Goal: Task Accomplishment & Management: Complete application form

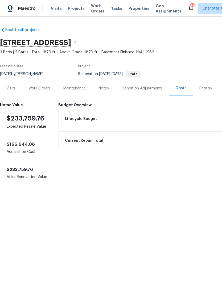
click at [43, 91] on div "Work Orders" at bounding box center [39, 88] width 22 height 5
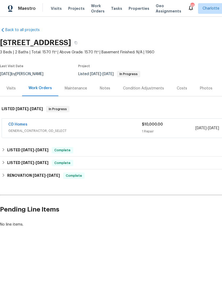
click at [133, 6] on span "Properties" at bounding box center [138, 8] width 21 height 5
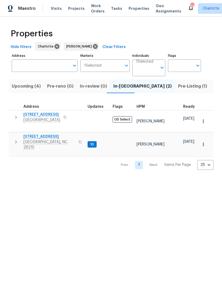
click at [213, 89] on span "Listed (29)" at bounding box center [224, 86] width 23 height 7
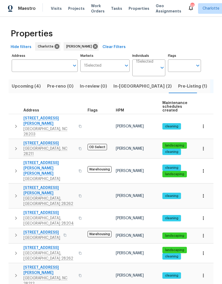
click at [126, 90] on span "In-reno (2)" at bounding box center [142, 86] width 58 height 7
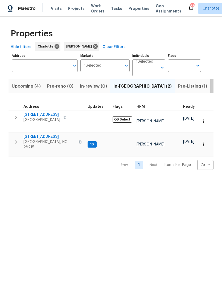
click at [213, 86] on span "Listed (29)" at bounding box center [224, 86] width 23 height 7
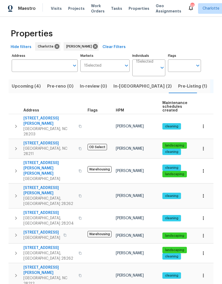
click at [46, 69] on input "Address" at bounding box center [41, 66] width 58 height 12
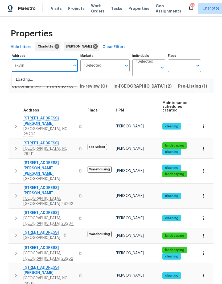
type input "skyline"
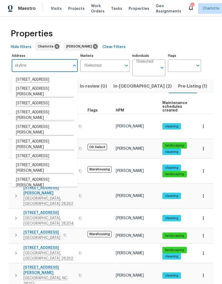
click at [62, 80] on li "1031 Skyline View Way Charlotte NC 28204" at bounding box center [45, 79] width 66 height 9
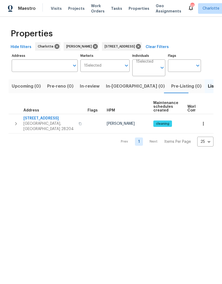
type input "1031 Skyline View Way Charlotte NC 28204"
click at [44, 121] on span "1031 Skyline View Way" at bounding box center [49, 118] width 52 height 5
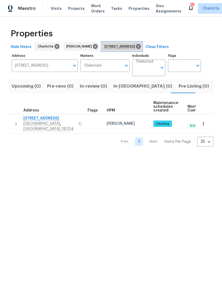
click at [141, 48] on icon at bounding box center [138, 46] width 5 height 5
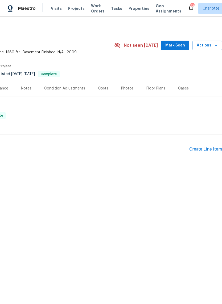
click at [203, 152] on div "Create Line Item" at bounding box center [205, 149] width 33 height 5
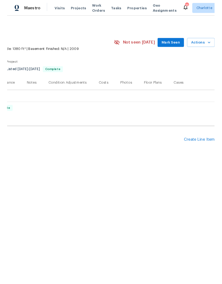
scroll to position [0, 79]
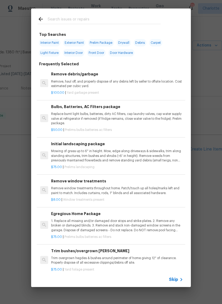
click at [94, 18] on input "text" at bounding box center [104, 20] width 113 height 8
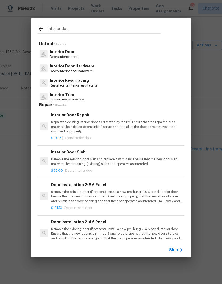
type input "Interior door"
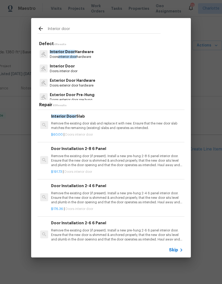
scroll to position [242, 0]
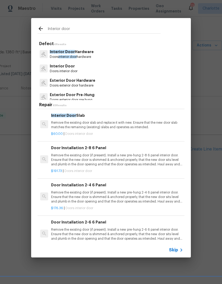
click at [165, 156] on p "Remove the existing door (if present). Install a new pre-hung 2-8 6 panel inter…" at bounding box center [117, 160] width 132 height 14
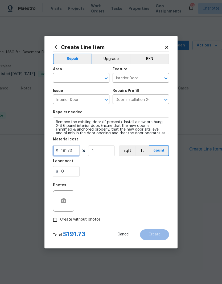
click at [64, 152] on input "191.73" at bounding box center [66, 151] width 27 height 11
click at [64, 153] on input "191.73" at bounding box center [66, 151] width 27 height 11
click at [64, 152] on input "191.73" at bounding box center [66, 151] width 27 height 11
type input "470"
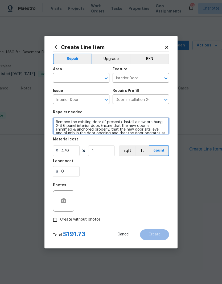
click at [138, 125] on textarea "Remove the existing door (if present). Install a new pre-hung 2-8 6 panel inter…" at bounding box center [111, 125] width 116 height 17
click at [140, 127] on textarea "Remove the existing door (if present). Install a new pre-hung 2-8 6 panel inter…" at bounding box center [111, 125] width 116 height 17
click at [124, 125] on textarea "Remove the existing door (if present). Install a new pre-hung 2-8 6 panel inter…" at bounding box center [111, 125] width 116 height 17
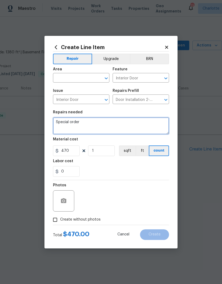
type textarea "Special order"
click at [88, 79] on input "text" at bounding box center [73, 78] width 41 height 8
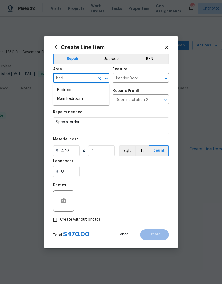
click at [95, 87] on li "Bedroom" at bounding box center [81, 90] width 56 height 9
type input "Bedroom"
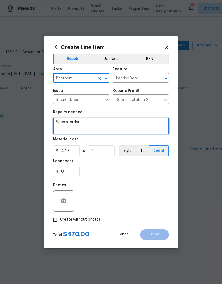
click at [100, 124] on textarea "Special order" at bounding box center [111, 125] width 116 height 17
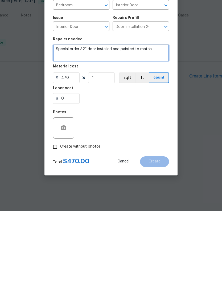
type textarea "Special order 32” door installed and painted to match"
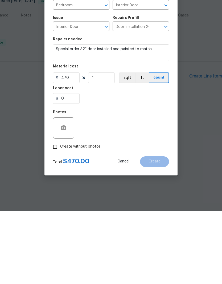
click at [54, 215] on input "Create without photos" at bounding box center [55, 220] width 10 height 10
checkbox input "true"
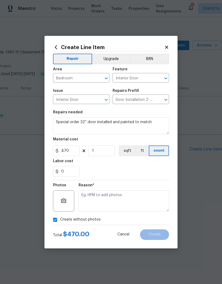
click at [128, 199] on textarea at bounding box center [123, 201] width 90 height 21
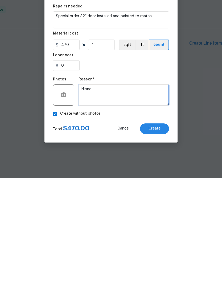
type textarea "Nione"
click at [169, 230] on button "Create" at bounding box center [154, 235] width 29 height 11
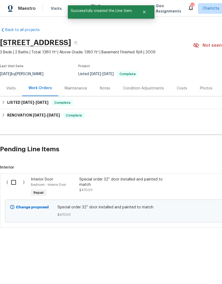
scroll to position [0, 0]
click at [15, 181] on input "checkbox" at bounding box center [15, 182] width 15 height 11
checkbox input "true"
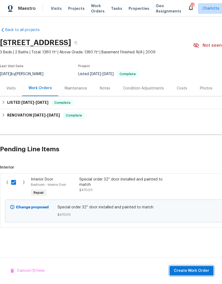
click at [192, 271] on span "Create Work Order" at bounding box center [191, 271] width 35 height 7
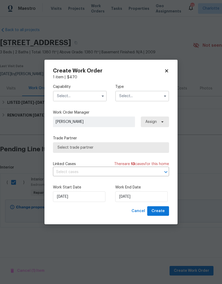
click at [86, 95] on input "text" at bounding box center [80, 96] width 54 height 11
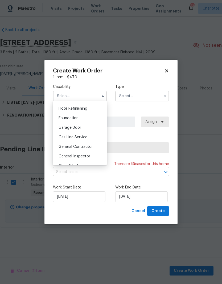
scroll to position [223, 0]
click at [97, 137] on div "General Contractor" at bounding box center [79, 139] width 51 height 10
type input "General Contractor"
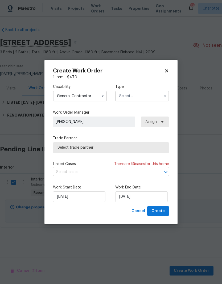
click at [149, 99] on input "text" at bounding box center [142, 96] width 54 height 11
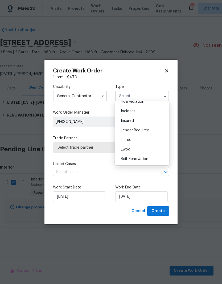
scroll to position [27, 0]
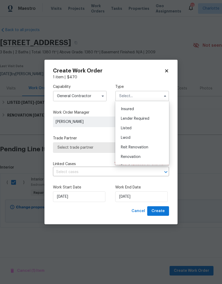
click at [154, 129] on div "Listed" at bounding box center [141, 129] width 51 height 10
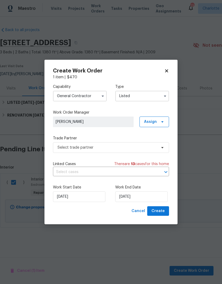
type input "Listed"
click at [120, 119] on span "Unclaimed" at bounding box center [93, 121] width 75 height 5
click at [161, 123] on icon at bounding box center [162, 122] width 4 height 4
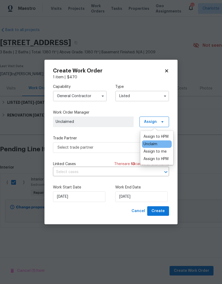
click at [165, 161] on div "Assign to HPM" at bounding box center [155, 159] width 25 height 5
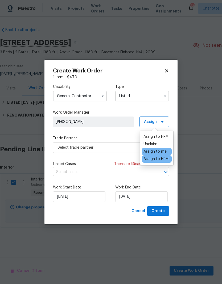
click at [166, 161] on div "Assign to HPM" at bounding box center [155, 159] width 25 height 5
click at [115, 149] on span "Select trade partner" at bounding box center [106, 147] width 99 height 5
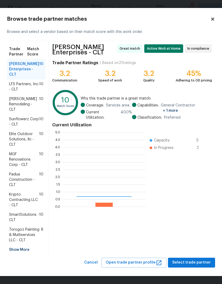
scroll to position [74, 82]
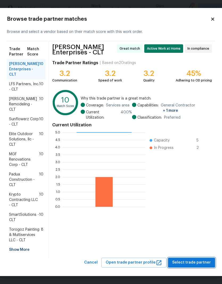
click at [203, 266] on span "Select trade partner" at bounding box center [191, 263] width 39 height 7
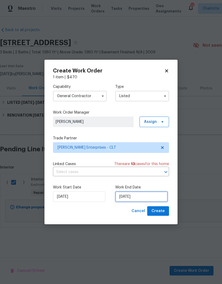
click at [151, 194] on input "[DATE]" at bounding box center [141, 197] width 52 height 11
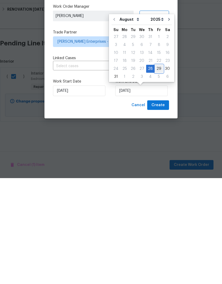
click at [155, 171] on div "29" at bounding box center [158, 174] width 9 height 7
type input "[DATE]"
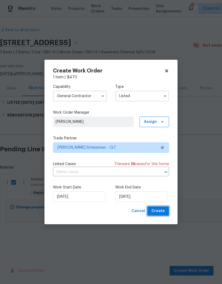
click at [165, 214] on button "Create" at bounding box center [158, 212] width 22 height 10
checkbox input "false"
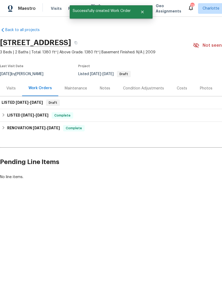
scroll to position [0, 0]
click at [30, 103] on span "8/28/25 - 8/29/25" at bounding box center [29, 103] width 27 height 4
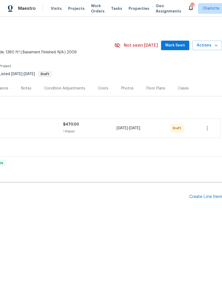
scroll to position [0, 79]
click at [209, 128] on icon "button" at bounding box center [207, 128] width 6 height 6
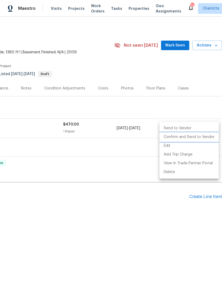
click at [208, 137] on li "Confirm and Send to Vendor" at bounding box center [188, 137] width 59 height 9
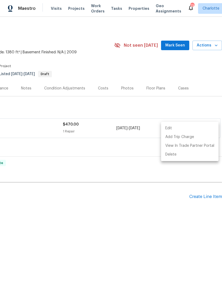
click at [174, 223] on div at bounding box center [111, 142] width 222 height 284
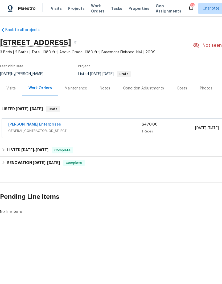
scroll to position [0, 0]
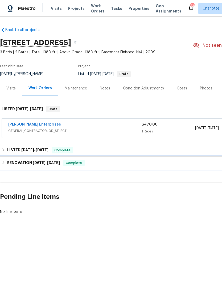
click at [7, 160] on h6 "RENOVATION [DATE] - [DATE]" at bounding box center [33, 163] width 53 height 6
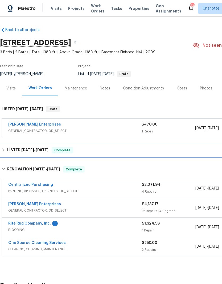
click at [9, 151] on h6 "LISTED [DATE] - [DATE]" at bounding box center [27, 150] width 41 height 6
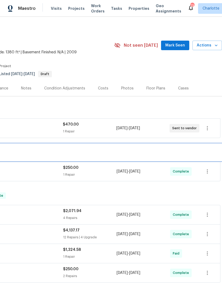
scroll to position [0, 79]
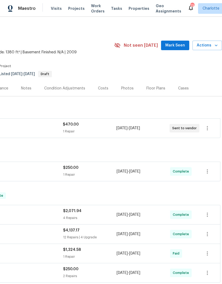
click at [177, 50] on button "Mark Seen" at bounding box center [175, 46] width 28 height 10
